Goal: Information Seeking & Learning: Find specific fact

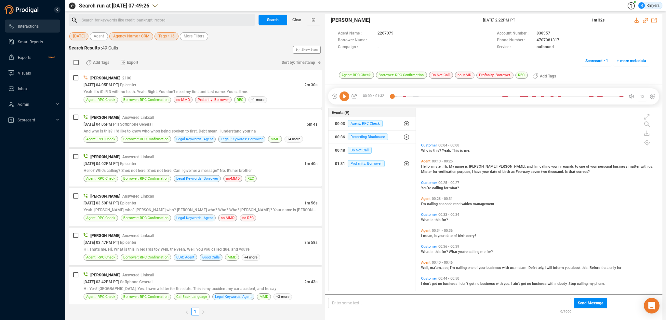
scroll to position [181, 239]
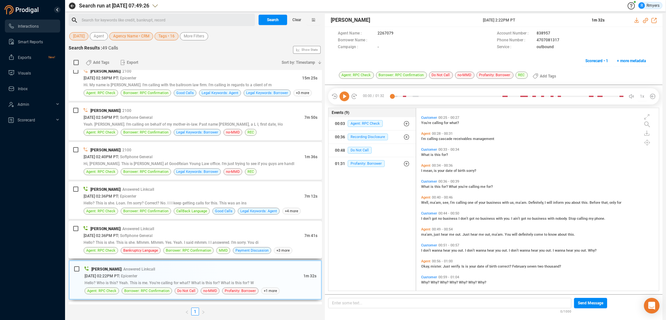
click at [200, 234] on div "[DATE] 02:36PM PT | Softphone General" at bounding box center [194, 235] width 221 height 7
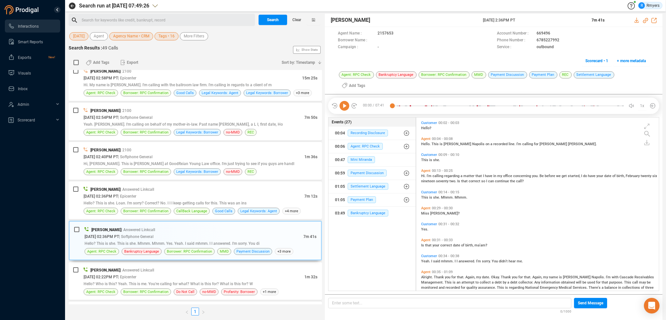
click at [347, 101] on icon at bounding box center [345, 106] width 10 height 10
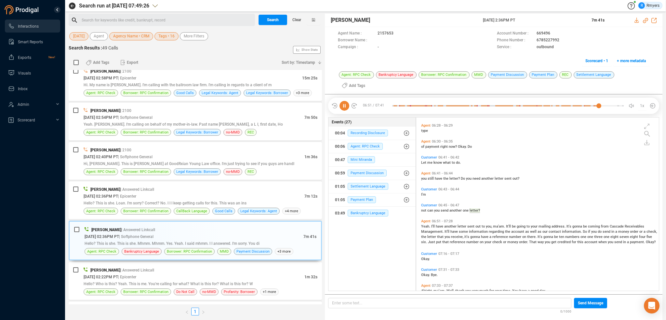
scroll to position [917, 0]
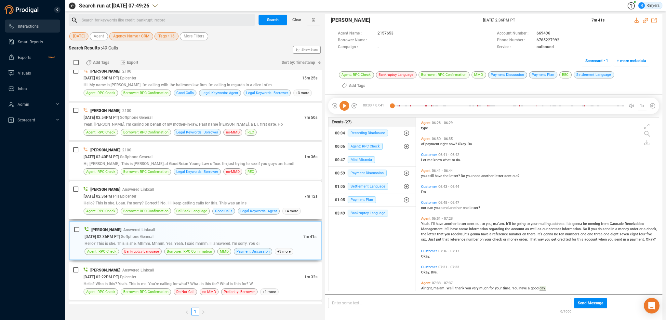
click at [232, 199] on div "Hello? This is she. Loan. I'm sorry? Correct? No. I I I keep getting calls for …" at bounding box center [201, 202] width 234 height 7
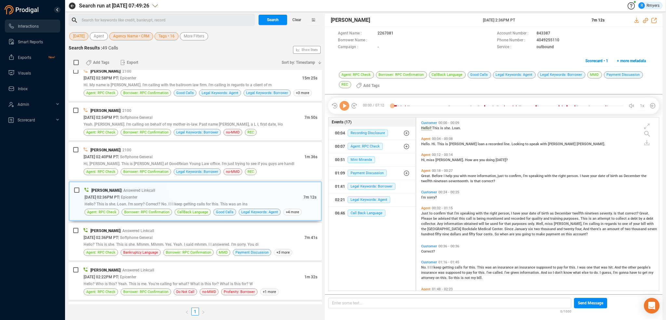
scroll to position [172, 239]
click at [346, 105] on icon at bounding box center [345, 106] width 10 height 10
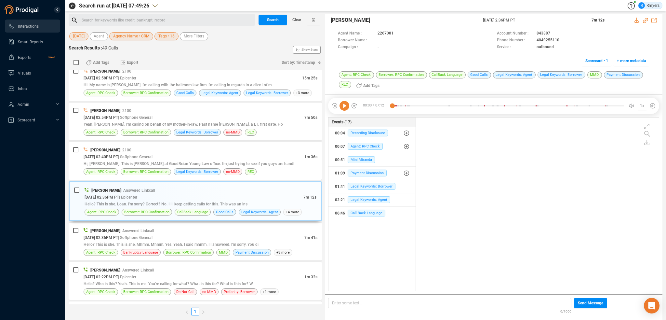
scroll to position [0, 0]
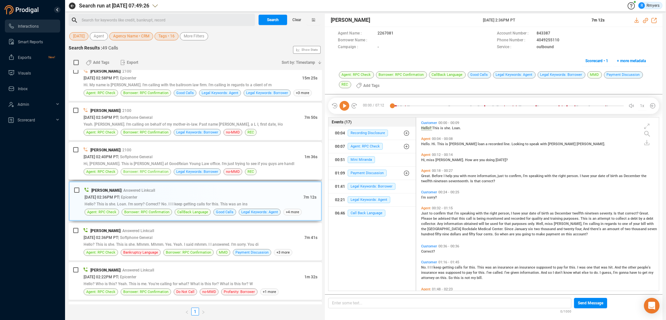
click at [136, 168] on span "Borrower: RPC Confirmation" at bounding box center [146, 171] width 50 height 7
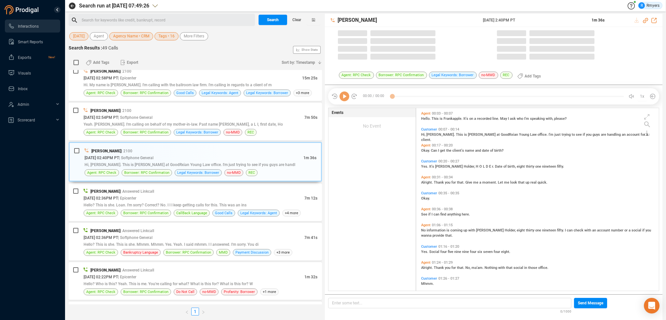
scroll to position [181, 239]
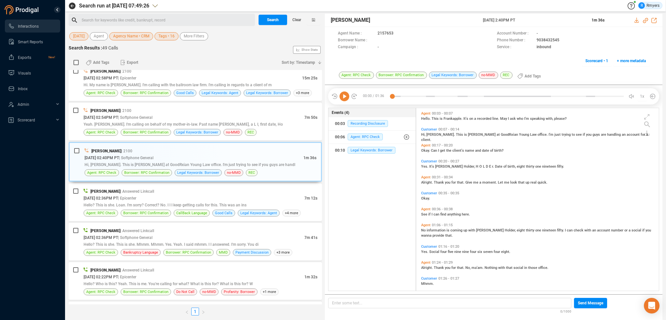
click at [344, 99] on icon at bounding box center [345, 96] width 10 height 10
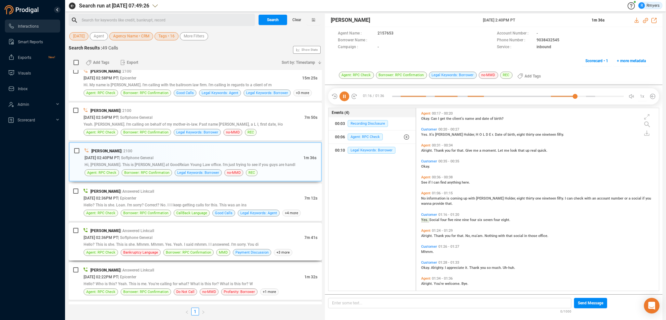
scroll to position [37, 0]
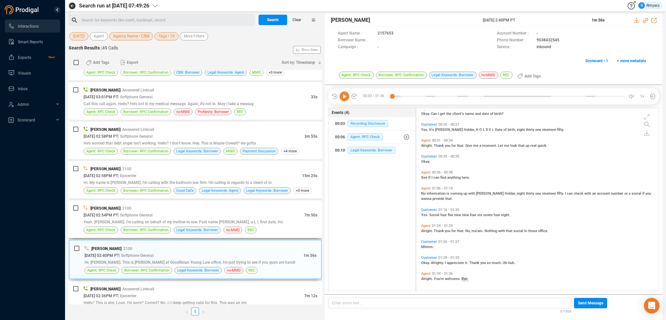
drag, startPoint x: 156, startPoint y: 227, endPoint x: 162, endPoint y: 221, distance: 8.1
click at [158, 227] on span "Borrower: RPC Confirmation" at bounding box center [145, 230] width 45 height 6
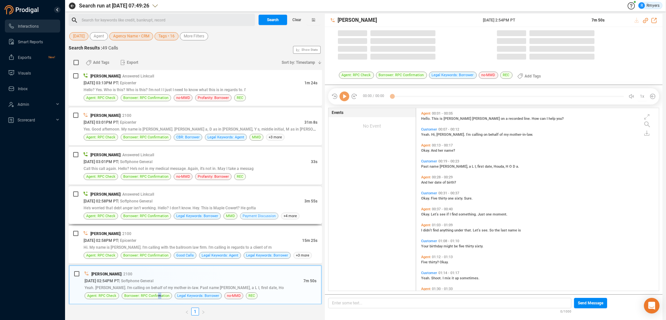
scroll to position [181, 239]
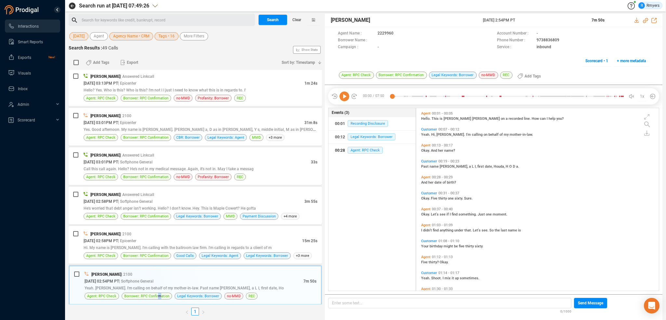
click at [354, 145] on div "00:28 Agent: RPC Check" at bounding box center [372, 150] width 74 height 10
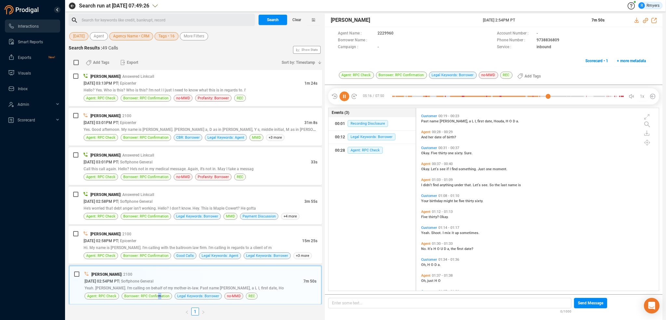
scroll to position [0, 0]
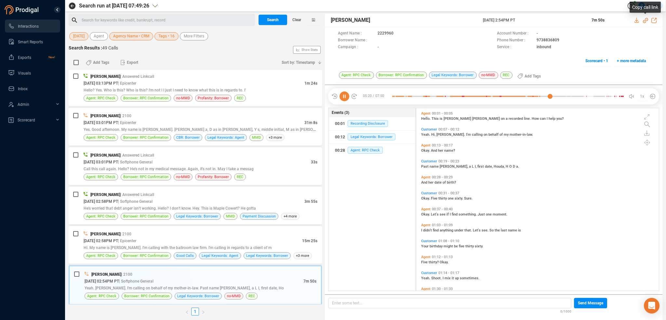
drag, startPoint x: 645, startPoint y: 19, endPoint x: 644, endPoint y: 23, distance: 3.9
click at [644, 22] on icon at bounding box center [645, 20] width 5 height 5
drag, startPoint x: 512, startPoint y: 17, endPoint x: 541, endPoint y: 16, distance: 29.0
click at [540, 16] on div "[PERSON_NAME] [DATE] 2:54PM PT 7m 50s" at bounding box center [494, 20] width 338 height 13
copy div "[DATE] 2:54PM PT"
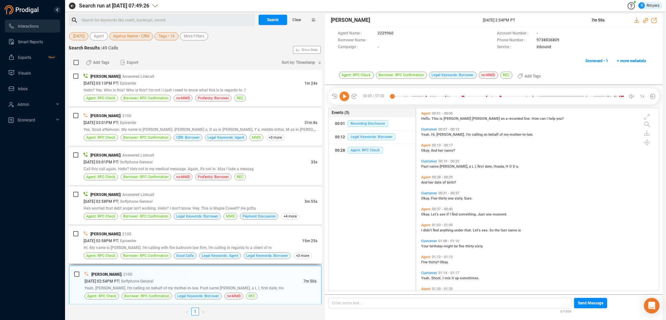
click at [235, 238] on div "[DATE] 02:58PM PT | Epicenter" at bounding box center [193, 240] width 219 height 7
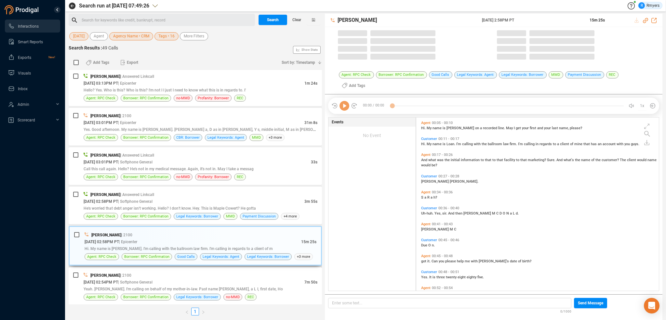
scroll to position [181, 239]
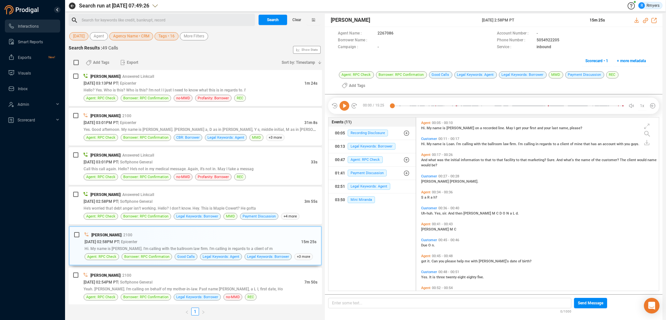
click at [347, 101] on icon at bounding box center [345, 106] width 10 height 10
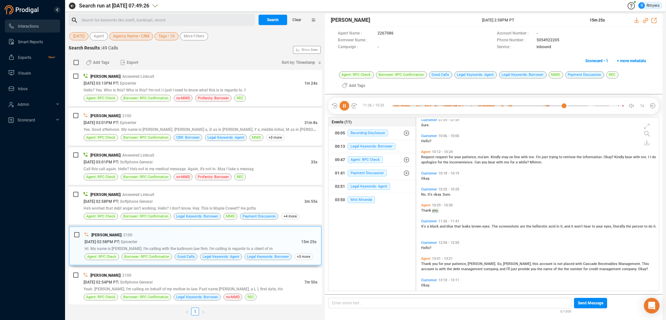
scroll to position [921, 0]
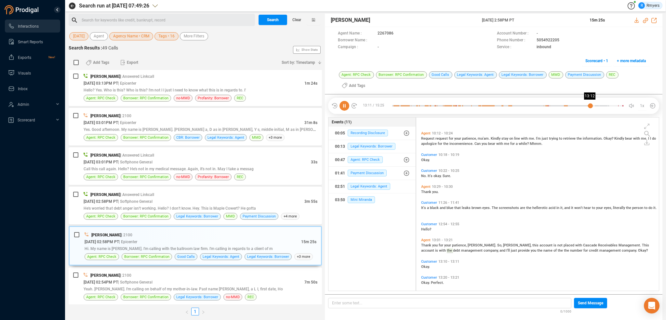
click at [590, 101] on div at bounding box center [508, 106] width 232 height 10
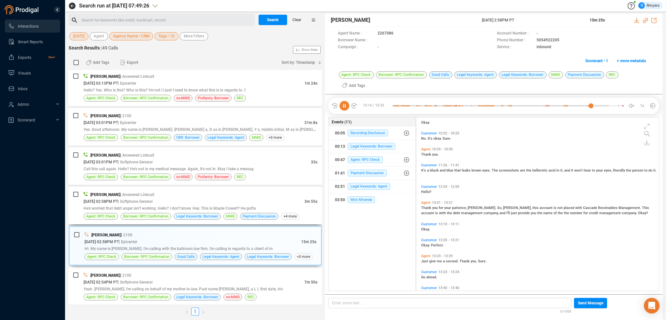
click at [154, 208] on span "He's worried that debt anger isn't working. Hello? I don't know. Hey. This is M…" at bounding box center [170, 208] width 172 height 5
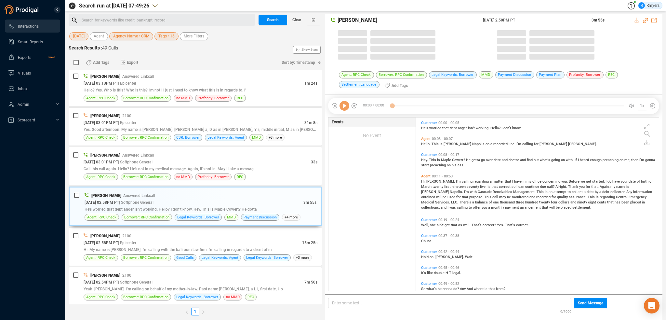
scroll to position [172, 239]
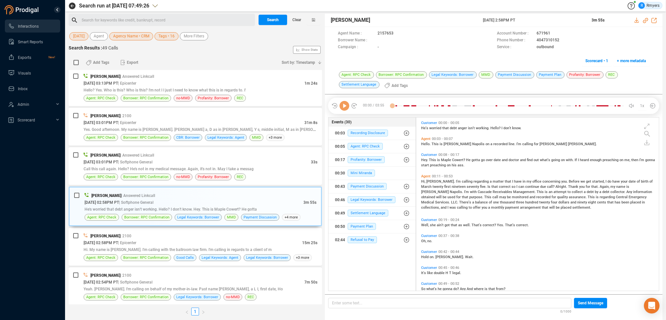
click at [346, 107] on icon at bounding box center [345, 106] width 10 height 10
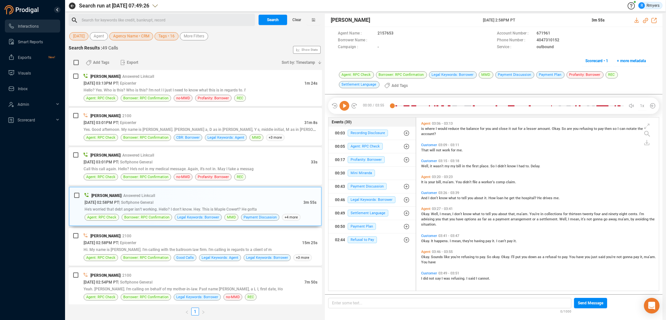
scroll to position [661, 0]
click at [347, 104] on icon at bounding box center [345, 106] width 10 height 10
click at [645, 21] on icon at bounding box center [645, 20] width 5 height 5
drag, startPoint x: 477, startPoint y: 19, endPoint x: 515, endPoint y: 18, distance: 38.1
click at [533, 16] on div "[PERSON_NAME] [DATE] 2:58PM PT 3m 55s" at bounding box center [494, 20] width 338 height 13
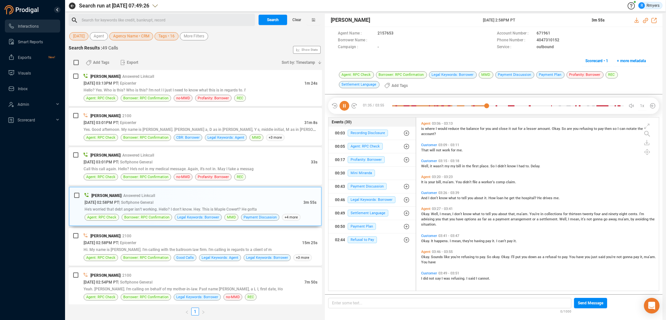
copy div "[DATE] 2:58PM PT"
drag, startPoint x: 645, startPoint y: 19, endPoint x: 623, endPoint y: 21, distance: 21.3
click at [644, 19] on icon at bounding box center [645, 20] width 5 height 5
click at [145, 168] on span "Call this call again. Hello? He's not in my medical message. Again, it's not in…" at bounding box center [169, 169] width 170 height 5
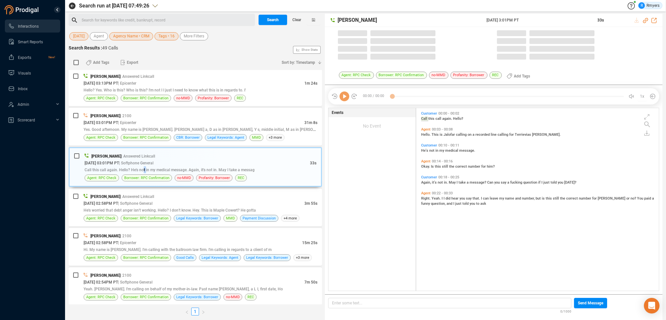
scroll to position [181, 239]
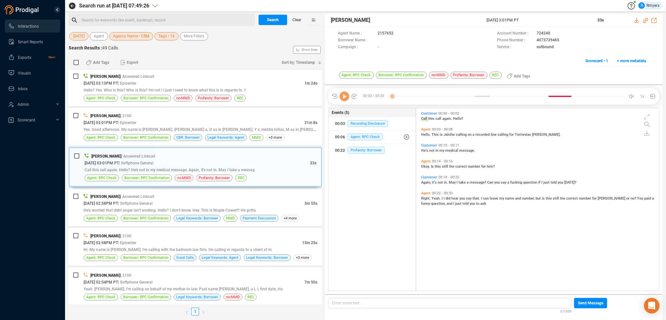
click at [342, 95] on icon at bounding box center [345, 96] width 10 height 10
click at [340, 99] on icon at bounding box center [345, 96] width 10 height 10
click at [647, 20] on icon at bounding box center [645, 20] width 5 height 5
click at [342, 95] on icon at bounding box center [345, 96] width 10 height 10
click at [140, 128] on span "Yes. Good afternoon. My name is [PERSON_NAME]. [PERSON_NAME] a, D as in [PERSON…" at bounding box center [210, 129] width 253 height 5
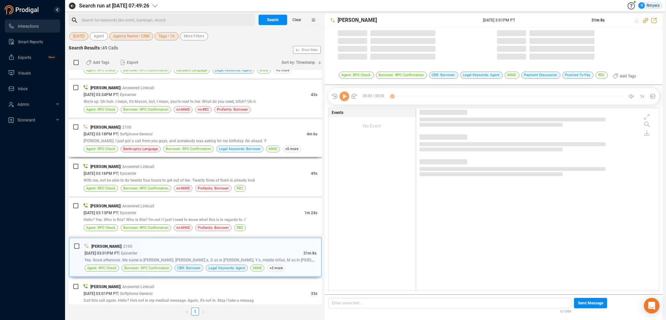
scroll to position [226, 0]
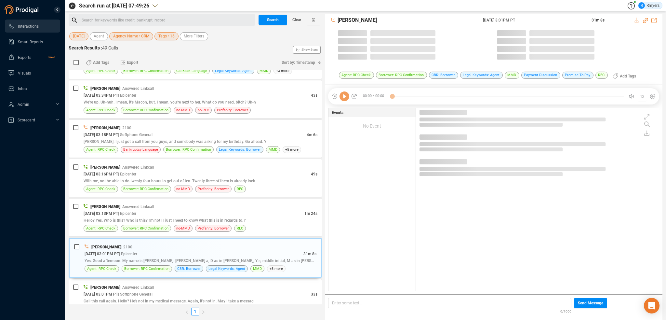
click at [347, 102] on div "00:00 / 00:00 1x" at bounding box center [493, 96] width 331 height 16
click at [345, 95] on icon at bounding box center [345, 96] width 10 height 10
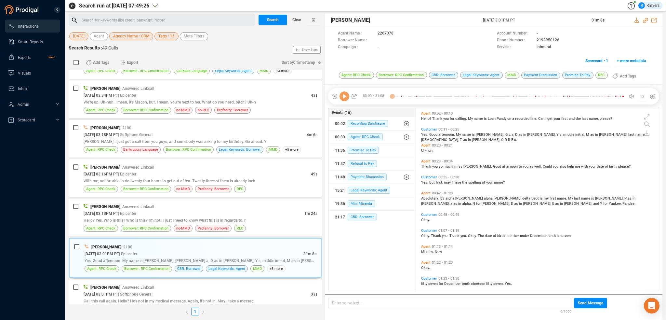
scroll to position [181, 239]
click at [345, 96] on icon at bounding box center [345, 96] width 10 height 10
click at [427, 134] on span "Yes." at bounding box center [425, 134] width 8 height 4
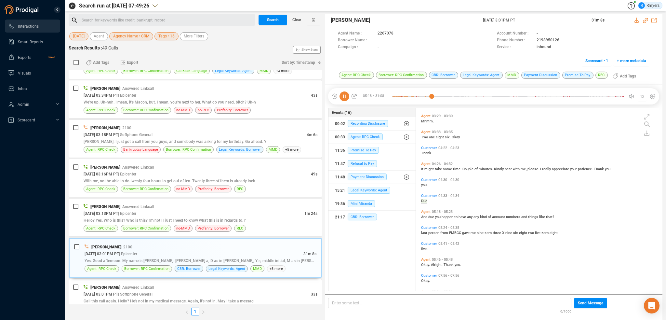
scroll to position [386, 0]
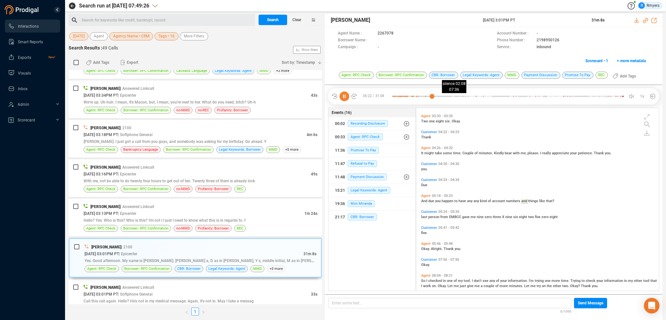
click at [452, 96] on div at bounding box center [508, 96] width 232 height 10
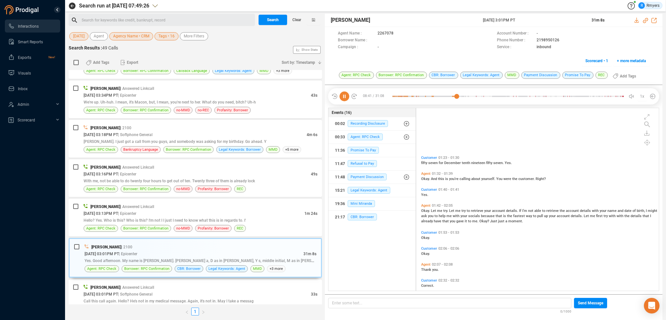
scroll to position [195, 0]
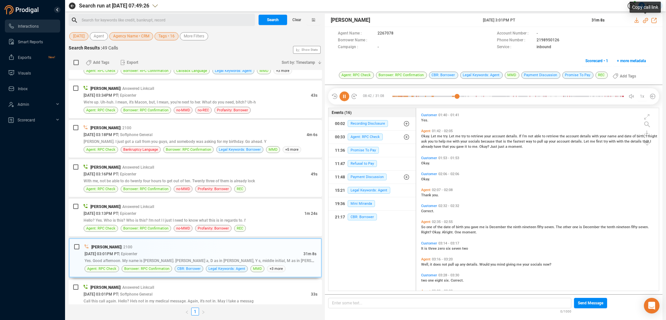
click at [646, 19] on icon at bounding box center [645, 20] width 5 height 5
drag, startPoint x: 482, startPoint y: 20, endPoint x: 531, endPoint y: 20, distance: 48.5
click at [531, 20] on div "[PERSON_NAME] [DATE] 3:01PM PT 31m 8s" at bounding box center [494, 20] width 338 height 13
copy span "[DATE] 3:01PM PT"
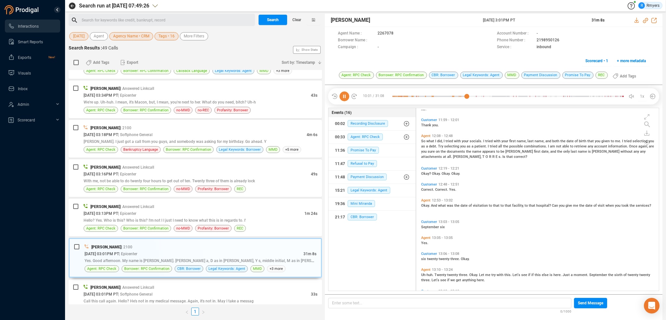
scroll to position [943, 0]
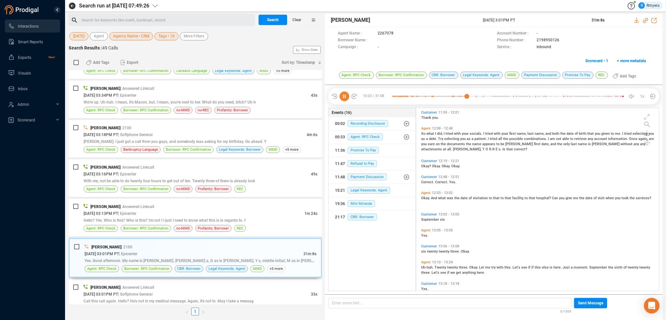
click at [423, 132] on span "So" at bounding box center [423, 133] width 5 height 4
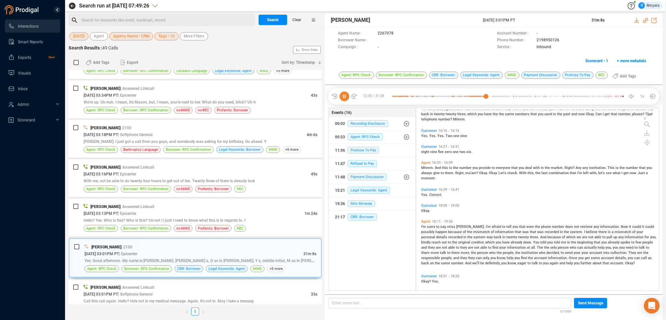
scroll to position [1138, 0]
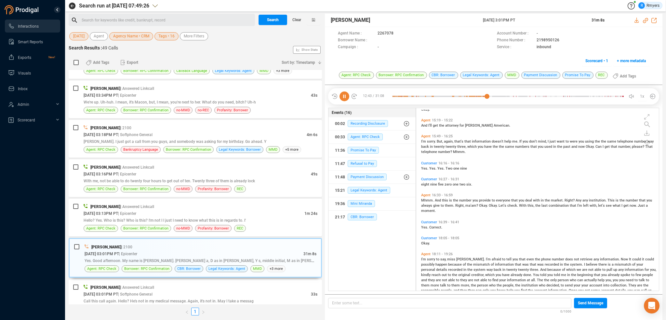
click at [438, 200] on span "And" at bounding box center [438, 200] width 7 height 4
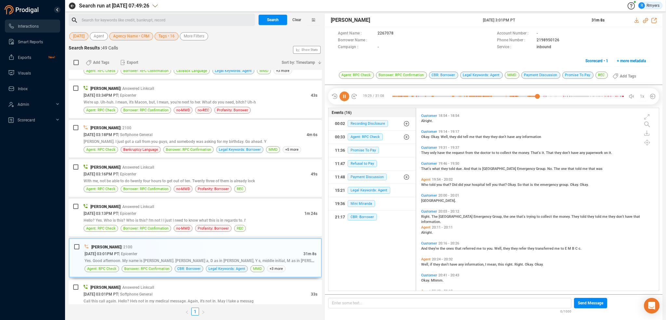
scroll to position [1461, 0]
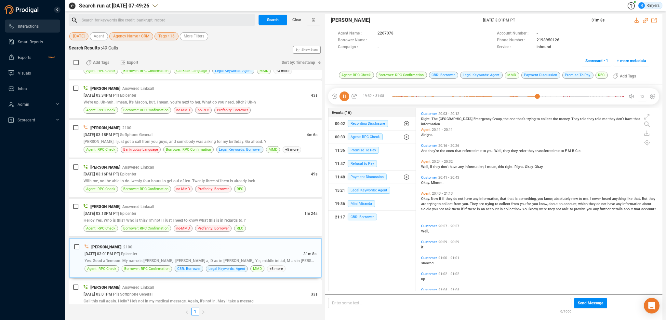
click at [426, 198] on span "Okay." at bounding box center [426, 198] width 10 height 4
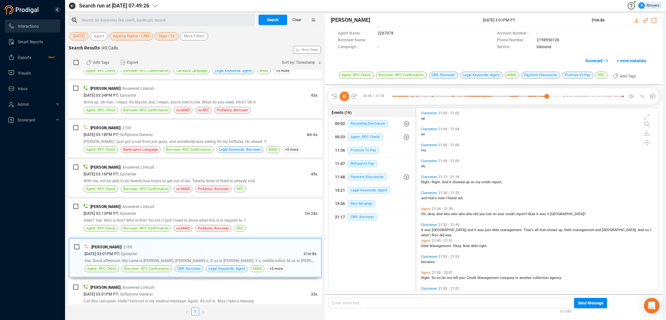
scroll to position [1623, 0]
click at [425, 212] on span "Oh," at bounding box center [424, 212] width 6 height 4
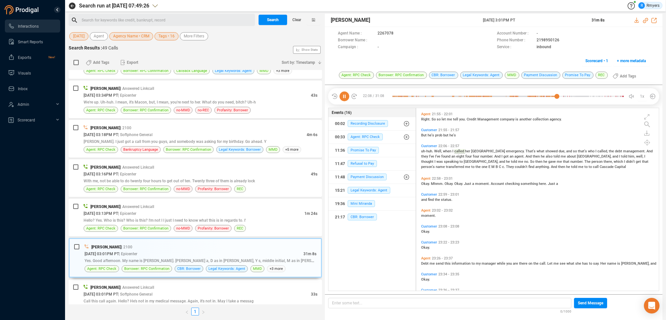
scroll to position [1786, 0]
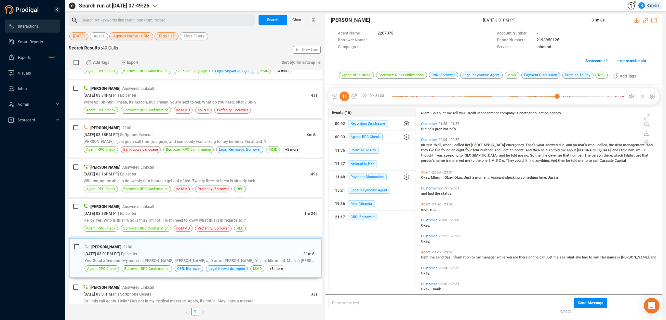
click at [430, 256] on span "me" at bounding box center [433, 257] width 6 height 4
click at [169, 220] on span "Hello? Yes. Who is this? Who is this? I'm not I I just I need to know what this…" at bounding box center [165, 220] width 162 height 5
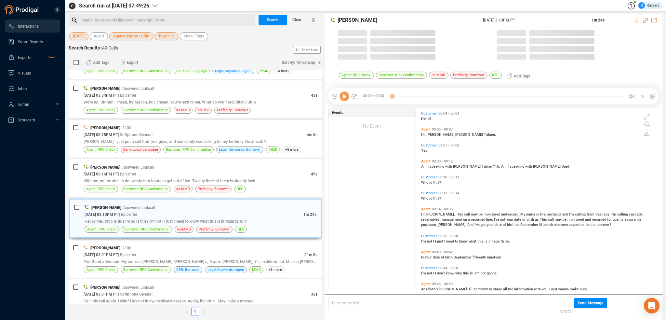
scroll to position [181, 239]
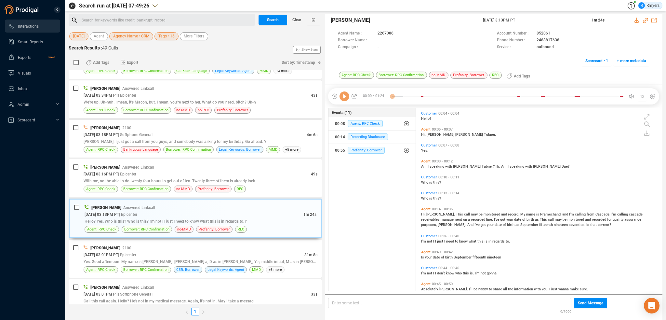
click at [347, 99] on icon at bounding box center [345, 96] width 10 height 10
click at [347, 98] on icon at bounding box center [345, 96] width 10 height 10
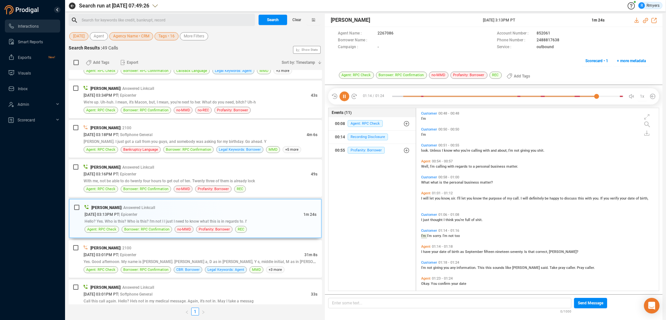
scroll to position [191, 0]
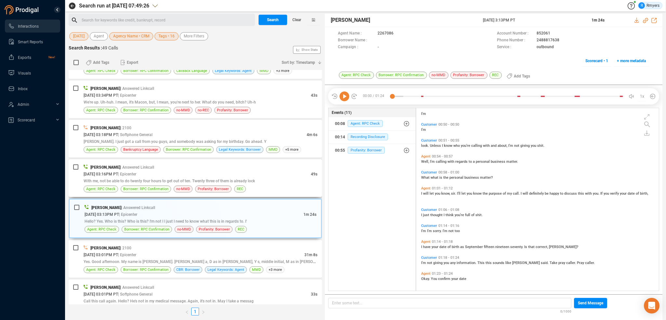
click at [164, 169] on div "[PERSON_NAME] | Answered Linkcall" at bounding box center [201, 167] width 234 height 7
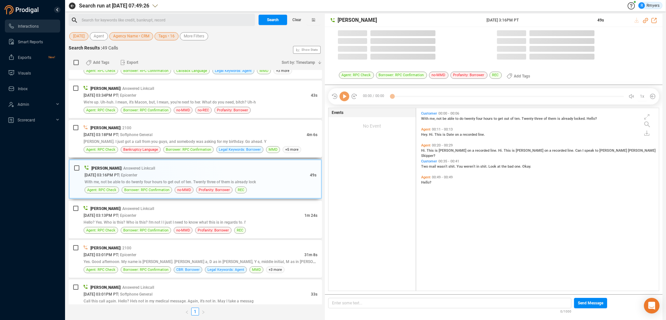
scroll to position [181, 239]
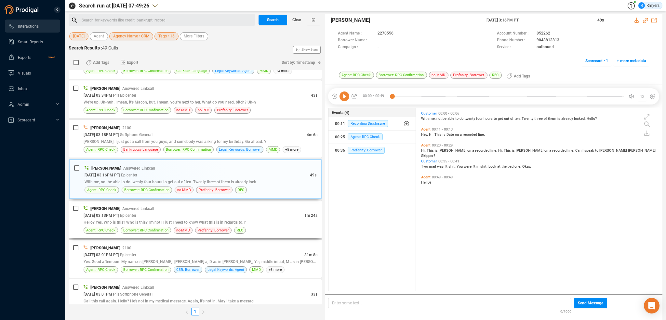
click at [237, 227] on span "REC" at bounding box center [240, 230] width 12 height 7
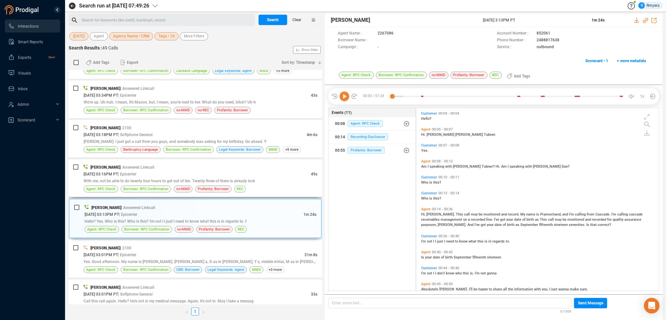
click at [238, 175] on div "[DATE] 03:16PM PT | Epicenter" at bounding box center [197, 173] width 227 height 7
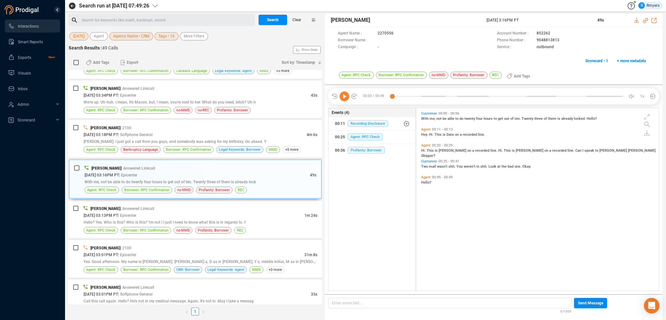
click at [342, 91] on div "00:00 / 00:49 1x" at bounding box center [493, 96] width 331 height 16
click at [343, 92] on icon at bounding box center [345, 96] width 10 height 10
click at [421, 132] on span "Hey." at bounding box center [425, 134] width 8 height 4
drag, startPoint x: 432, startPoint y: 150, endPoint x: 433, endPoint y: 153, distance: 3.6
click at [432, 150] on span "This" at bounding box center [431, 150] width 8 height 4
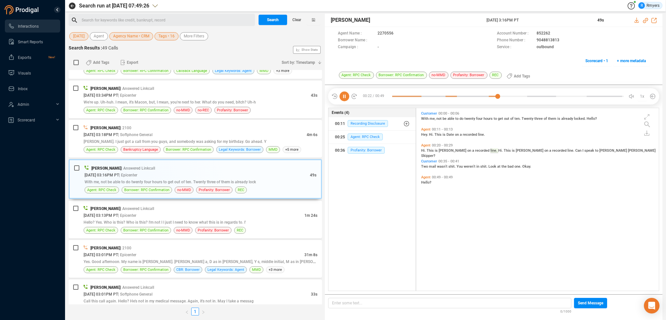
click at [428, 166] on span "Two" at bounding box center [425, 166] width 8 height 4
click at [178, 142] on span "[PERSON_NAME]. I just got a call from you guys, and somebody was asking for my …" at bounding box center [175, 141] width 183 height 5
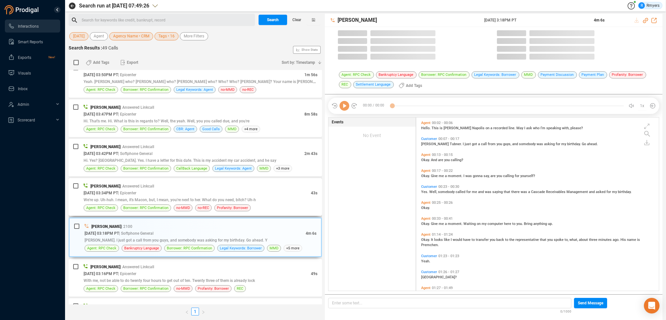
scroll to position [172, 239]
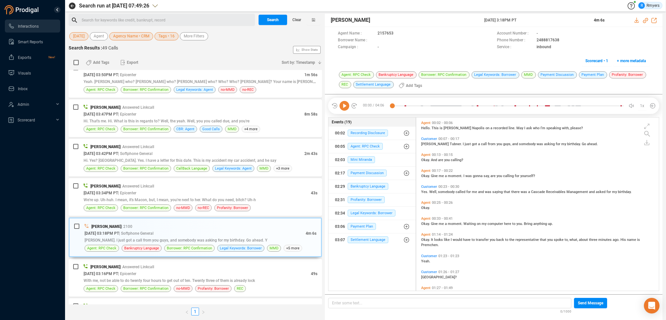
click at [342, 104] on icon at bounding box center [345, 106] width 10 height 10
click at [362, 147] on span "Agent: RPC Check" at bounding box center [365, 146] width 35 height 7
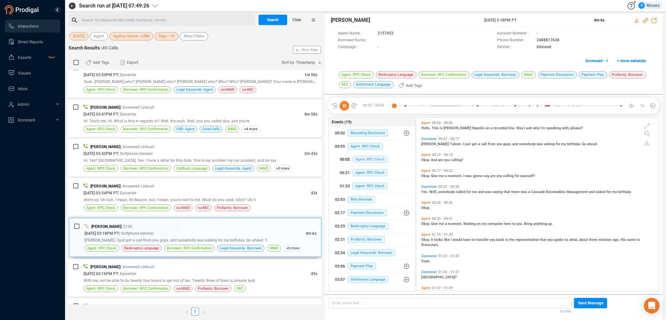
click at [362, 157] on span "Agent: RPC Check" at bounding box center [370, 159] width 35 height 7
click at [361, 186] on span "Agent: RPC Check" at bounding box center [370, 185] width 35 height 7
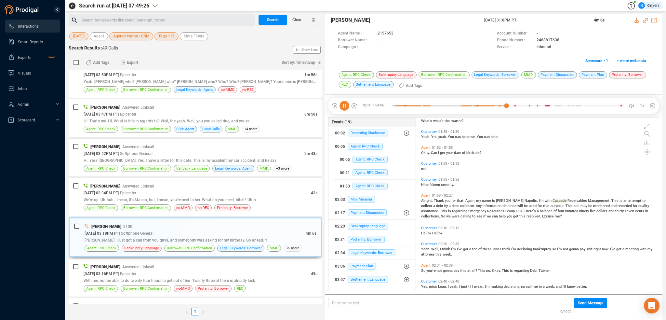
scroll to position [205, 0]
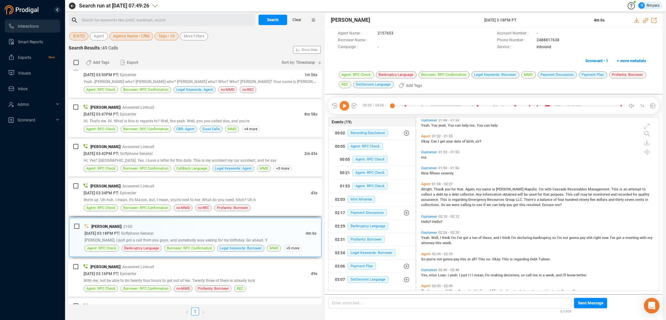
click at [143, 196] on div "We're up. Uh-huh. I mean, it's Macon, but, I mean, you're next to her. What do …" at bounding box center [201, 199] width 234 height 7
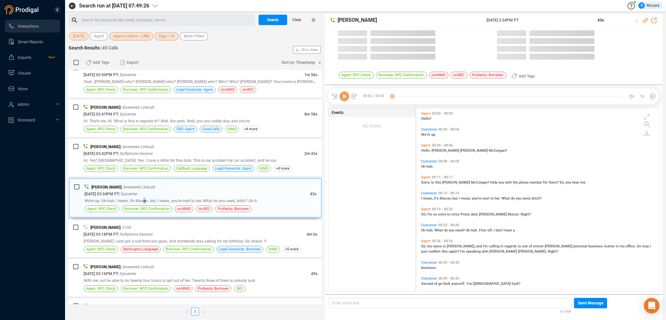
scroll to position [181, 239]
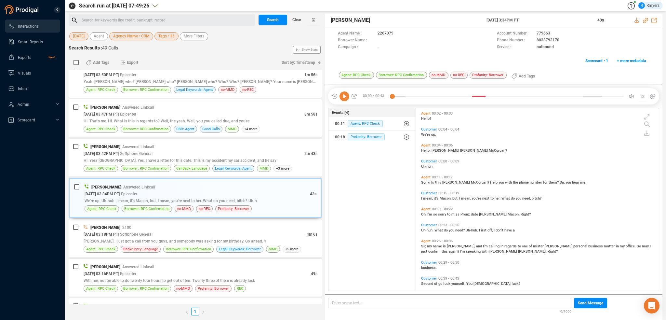
click at [346, 96] on icon at bounding box center [345, 96] width 10 height 10
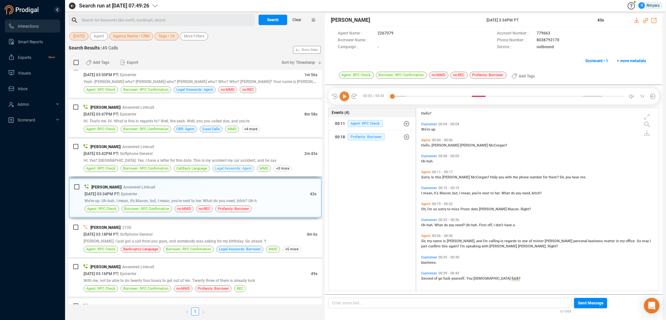
click at [217, 166] on span "Legal Keywords: Agent" at bounding box center [233, 168] width 37 height 6
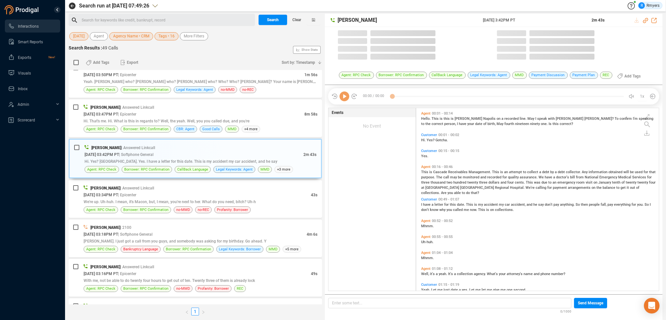
scroll to position [181, 239]
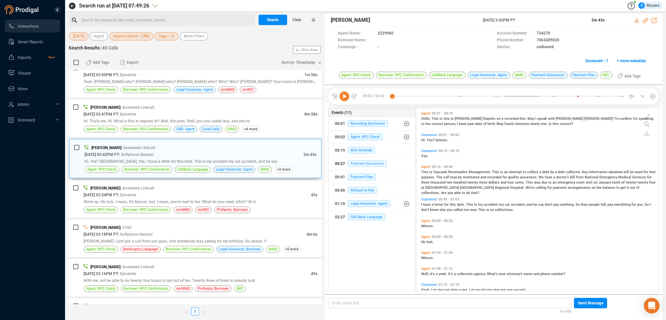
click at [356, 162] on span "Payment Discussion" at bounding box center [367, 163] width 39 height 7
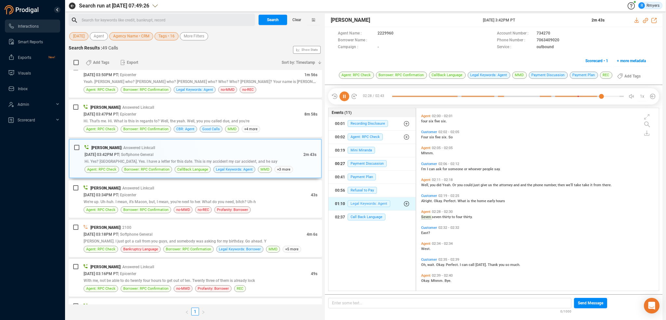
scroll to position [266, 0]
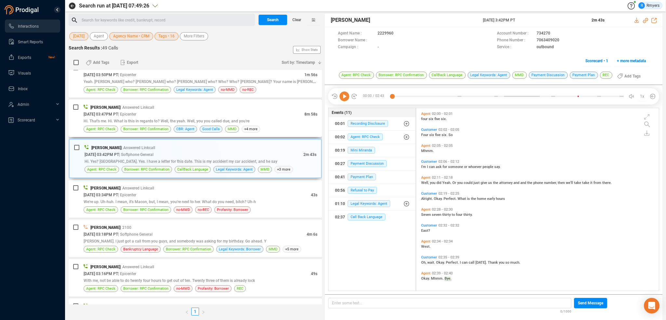
click at [183, 114] on div "[DATE] 03:47PM PT | Epicenter" at bounding box center [194, 114] width 221 height 7
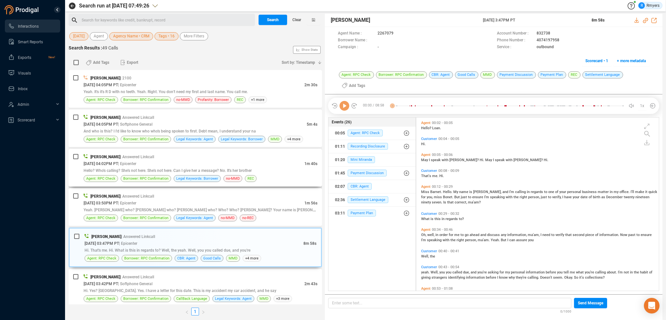
scroll to position [172, 239]
click at [347, 106] on icon at bounding box center [345, 106] width 10 height 10
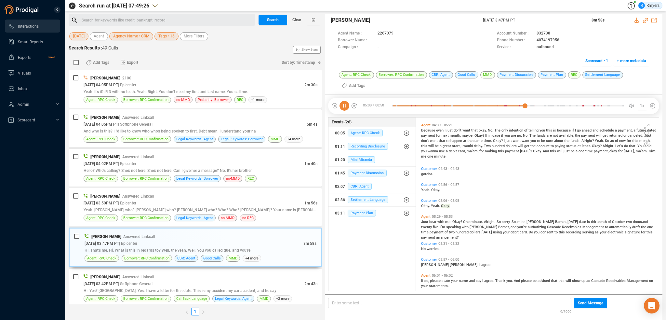
scroll to position [695, 0]
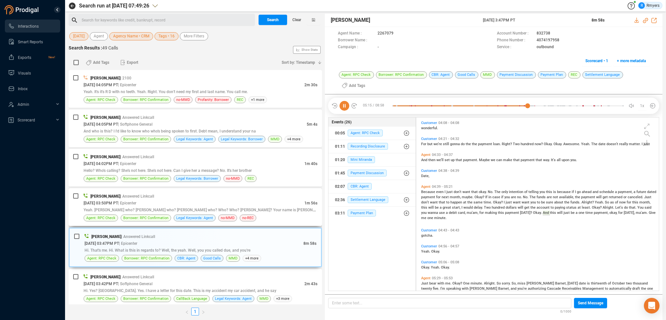
click at [236, 205] on div "[DATE] 03:50PM PT | Epicenter" at bounding box center [194, 202] width 221 height 7
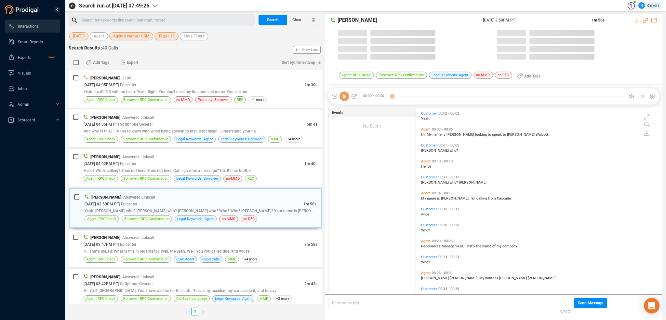
scroll to position [181, 239]
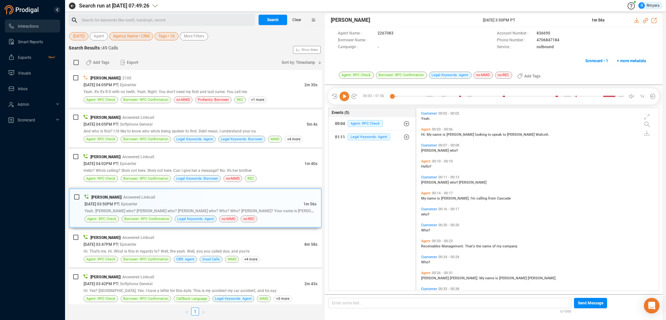
click at [345, 99] on icon at bounding box center [345, 96] width 10 height 10
click at [424, 134] on span "Hi." at bounding box center [424, 134] width 6 height 4
click at [426, 197] on span "My" at bounding box center [424, 198] width 6 height 4
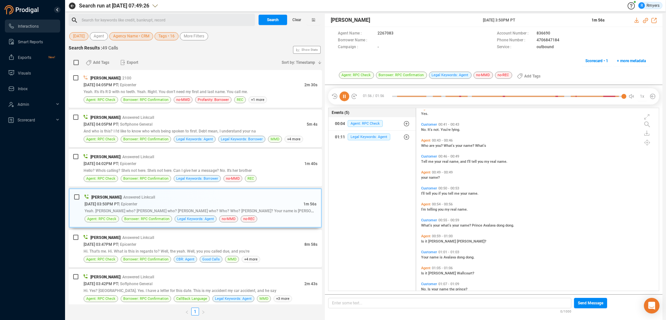
scroll to position [228, 0]
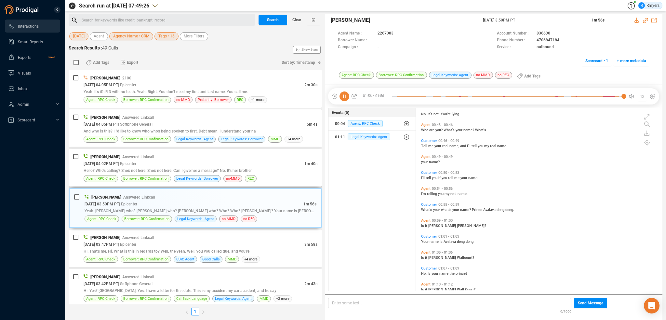
click at [162, 166] on div "[DATE] 04:02PM PT | Epicenter" at bounding box center [194, 163] width 221 height 7
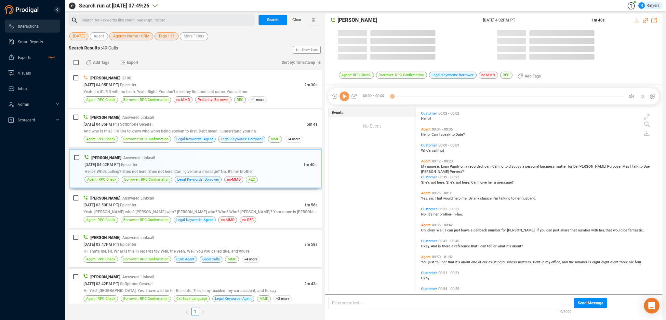
scroll to position [181, 239]
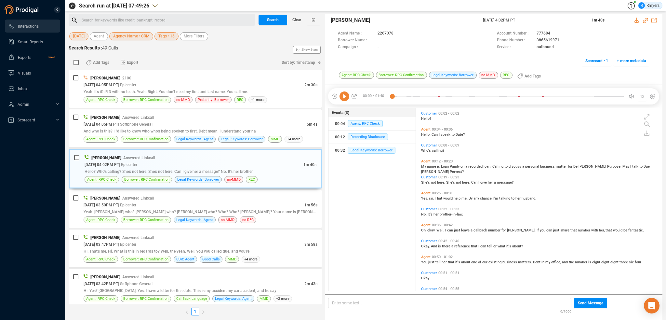
click at [346, 93] on icon at bounding box center [345, 96] width 10 height 10
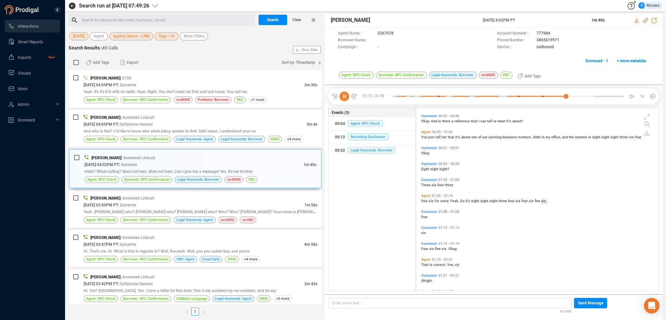
scroll to position [143, 0]
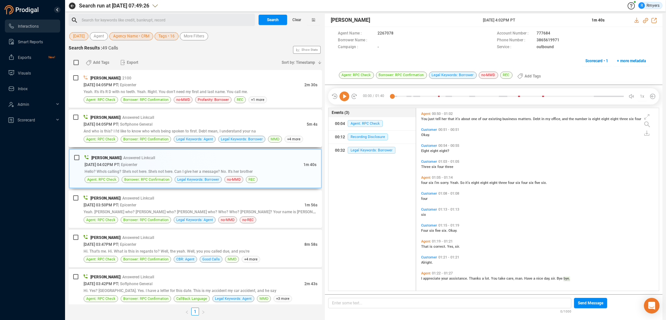
click at [211, 119] on div "[PERSON_NAME] | Answered Linkcall" at bounding box center [201, 117] width 234 height 7
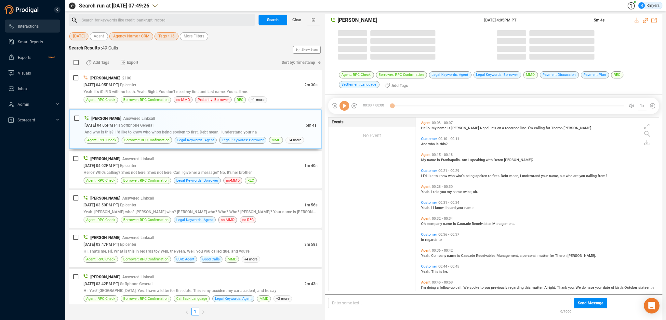
scroll to position [172, 239]
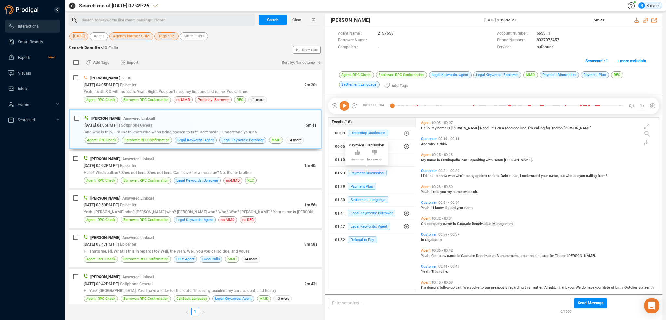
drag, startPoint x: 362, startPoint y: 175, endPoint x: 361, endPoint y: 178, distance: 3.8
click at [362, 175] on span "Payment Discussion" at bounding box center [367, 172] width 39 height 7
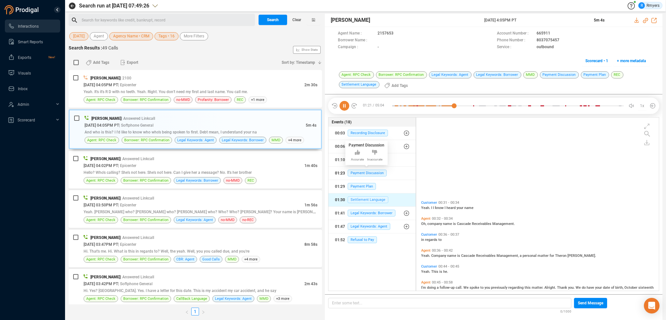
scroll to position [143, 0]
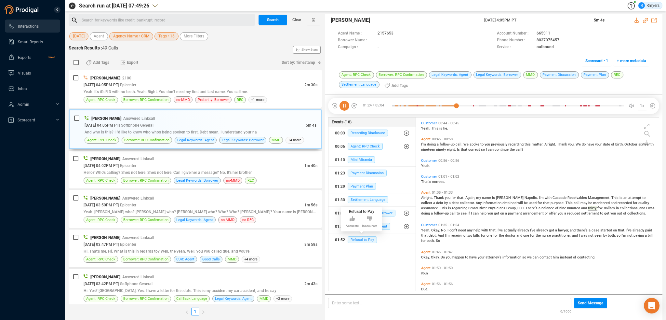
click at [360, 239] on span "Refusal to Pay" at bounding box center [362, 239] width 29 height 7
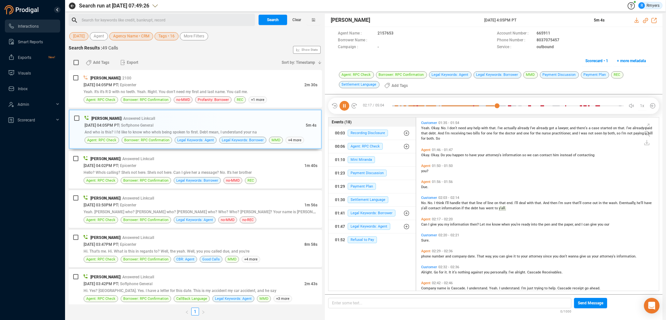
scroll to position [264, 0]
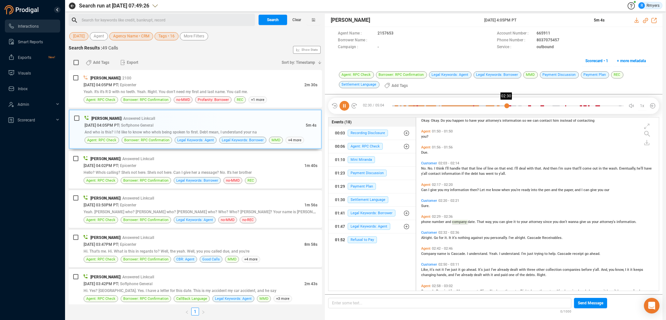
click at [507, 106] on div at bounding box center [508, 106] width 232 height 10
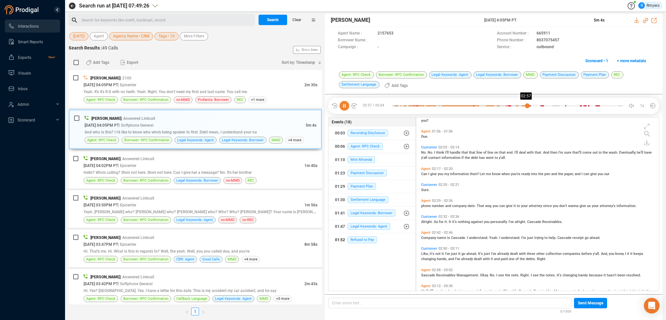
click at [527, 106] on div at bounding box center [508, 106] width 232 height 10
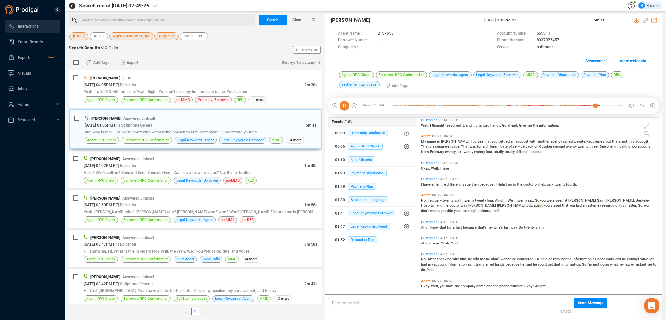
scroll to position [538, 0]
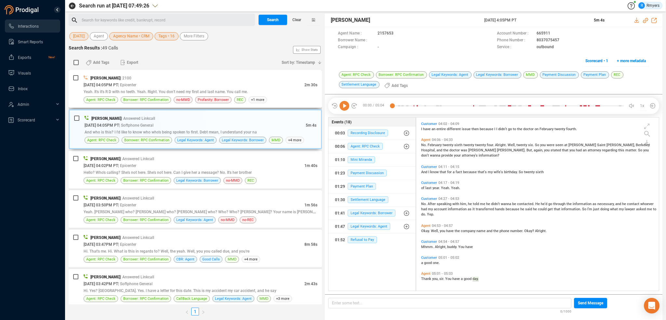
click at [247, 89] on div "Yeah. It's it's R D with no teeth. Yeah. Right. You don't need my first and las…" at bounding box center [201, 91] width 234 height 7
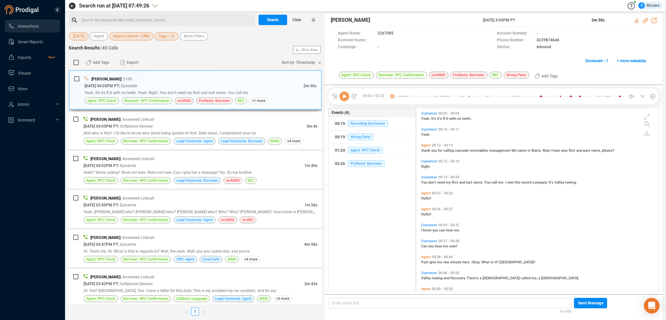
scroll to position [181, 239]
click at [343, 99] on icon at bounding box center [345, 96] width 10 height 10
click at [423, 150] on span "thank" at bounding box center [426, 150] width 10 height 4
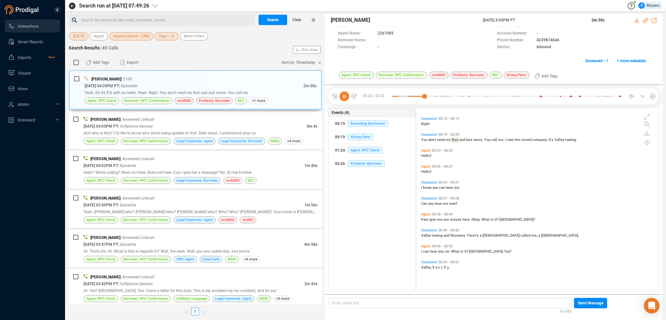
scroll to position [0, 0]
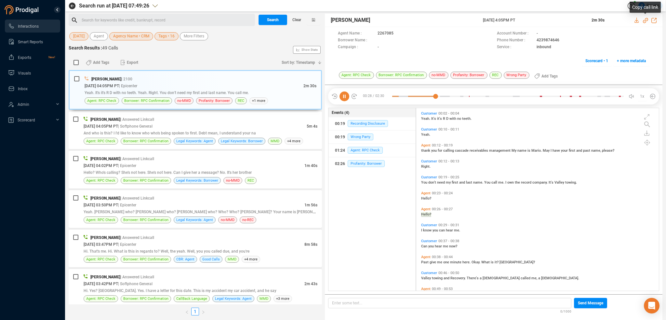
drag, startPoint x: 646, startPoint y: 20, endPoint x: 639, endPoint y: 22, distance: 8.0
click at [645, 20] on icon at bounding box center [645, 20] width 5 height 5
drag, startPoint x: 531, startPoint y: 40, endPoint x: 559, endPoint y: 40, distance: 28.0
click at [559, 40] on div "Phone Number : [PHONE_NUMBER]" at bounding box center [573, 40] width 153 height 7
copy div "4239874646"
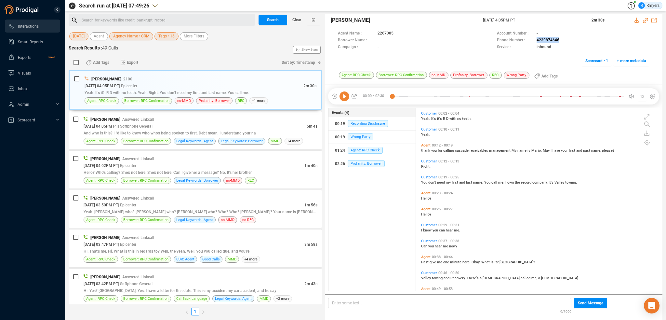
click at [164, 34] on span "Tags • 16" at bounding box center [166, 36] width 16 height 8
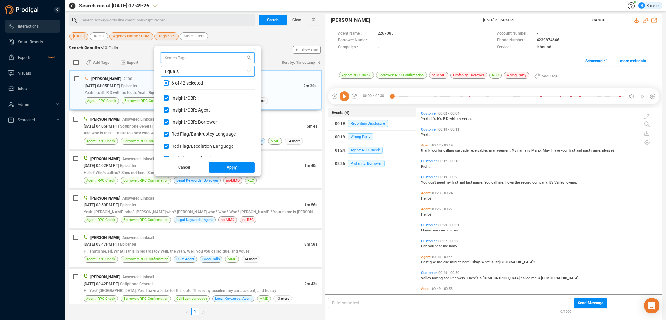
scroll to position [61, 88]
click at [167, 83] on input "checkbox" at bounding box center [166, 82] width 5 height 5
checkbox input "false"
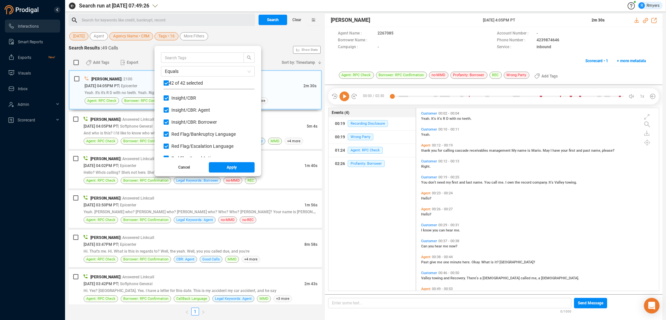
checkbox input "false"
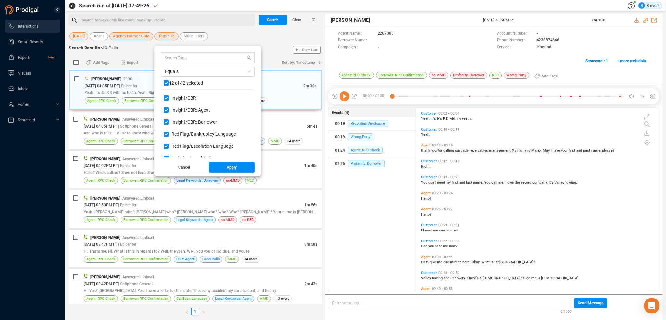
checkbox input "false"
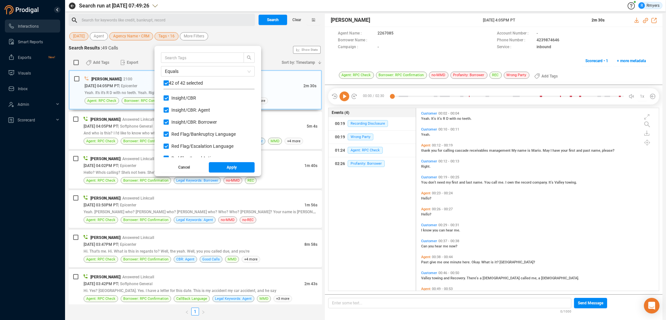
checkbox input "false"
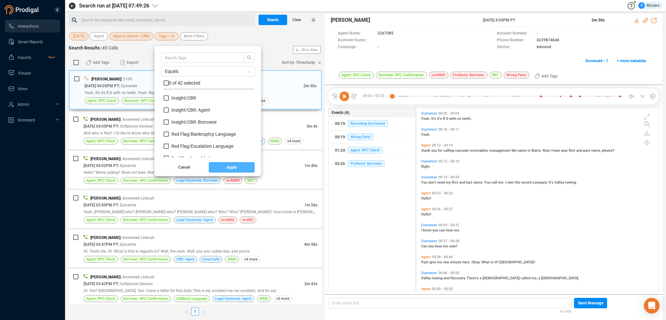
click at [222, 167] on button "Apply" at bounding box center [232, 167] width 46 height 10
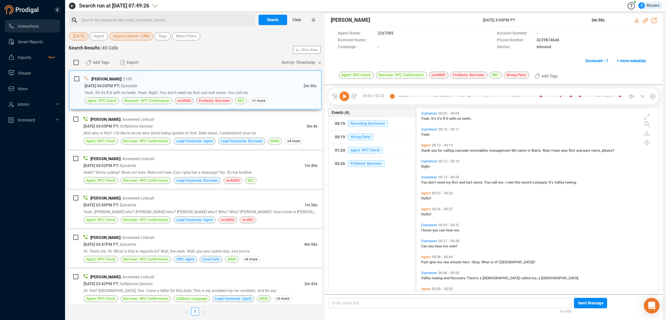
click at [91, 19] on div "Search for keywords like credit, bankrupt, record ﻿" at bounding box center [167, 20] width 171 height 10
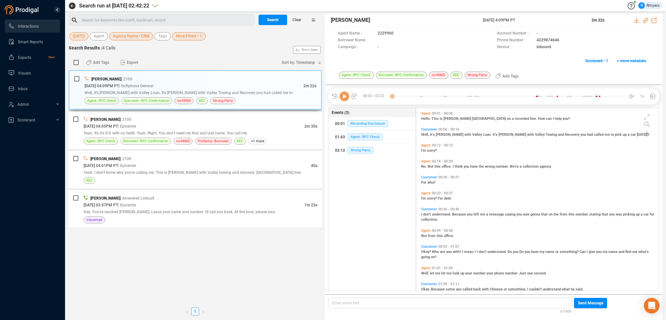
scroll to position [181, 239]
click at [178, 127] on div "[DATE] 04:05PM PT | Epicenter" at bounding box center [194, 126] width 221 height 7
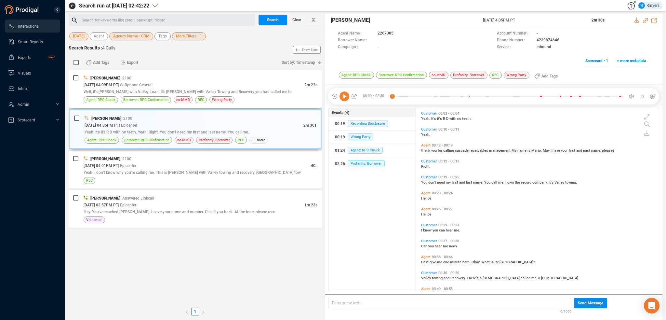
click at [178, 89] on span "Well, it's [PERSON_NAME] with Valley Loan. It's [PERSON_NAME] with Valley Towin…" at bounding box center [188, 91] width 208 height 5
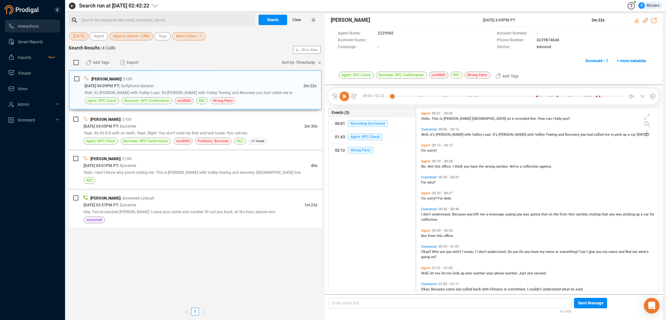
click at [348, 99] on icon at bounding box center [345, 96] width 10 height 10
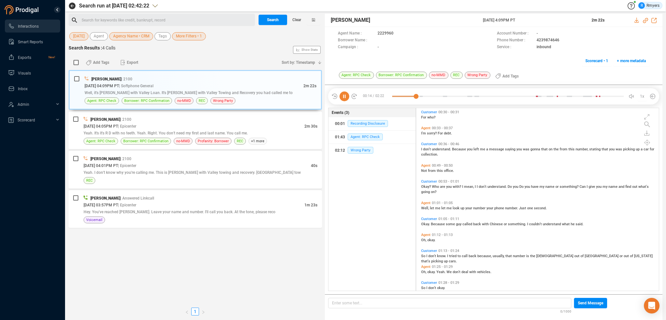
scroll to position [0, 0]
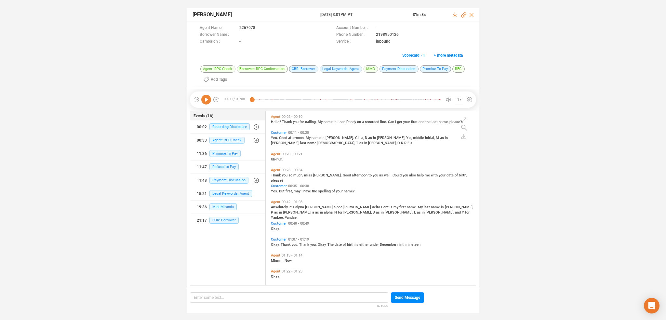
scroll to position [173, 207]
